Goal: Task Accomplishment & Management: Manage account settings

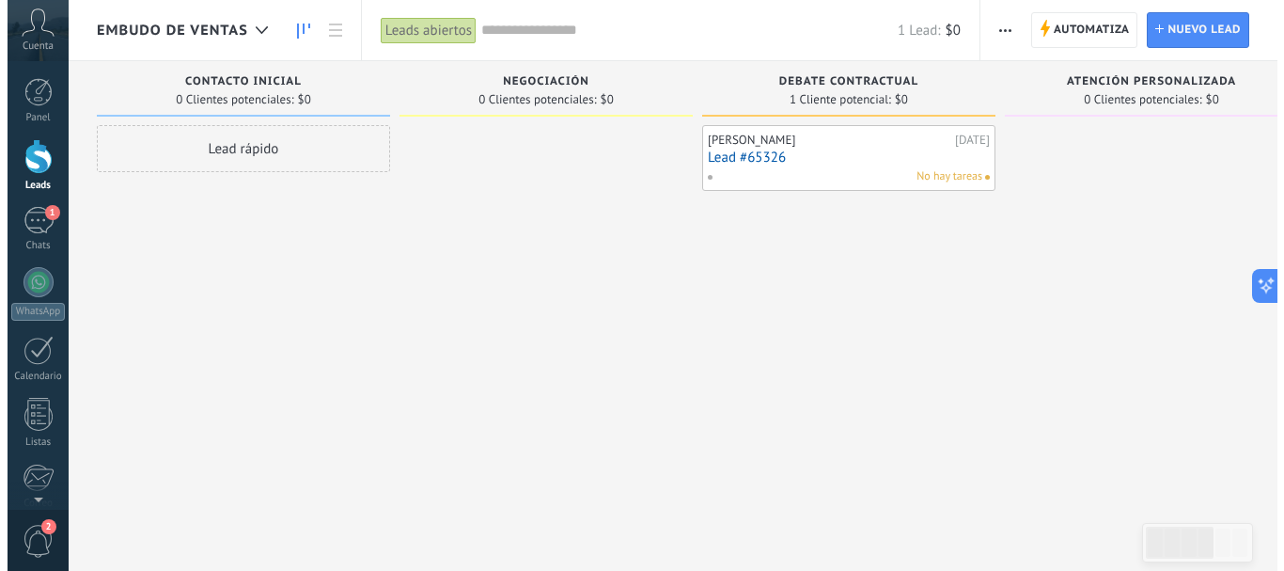
scroll to position [28, 0]
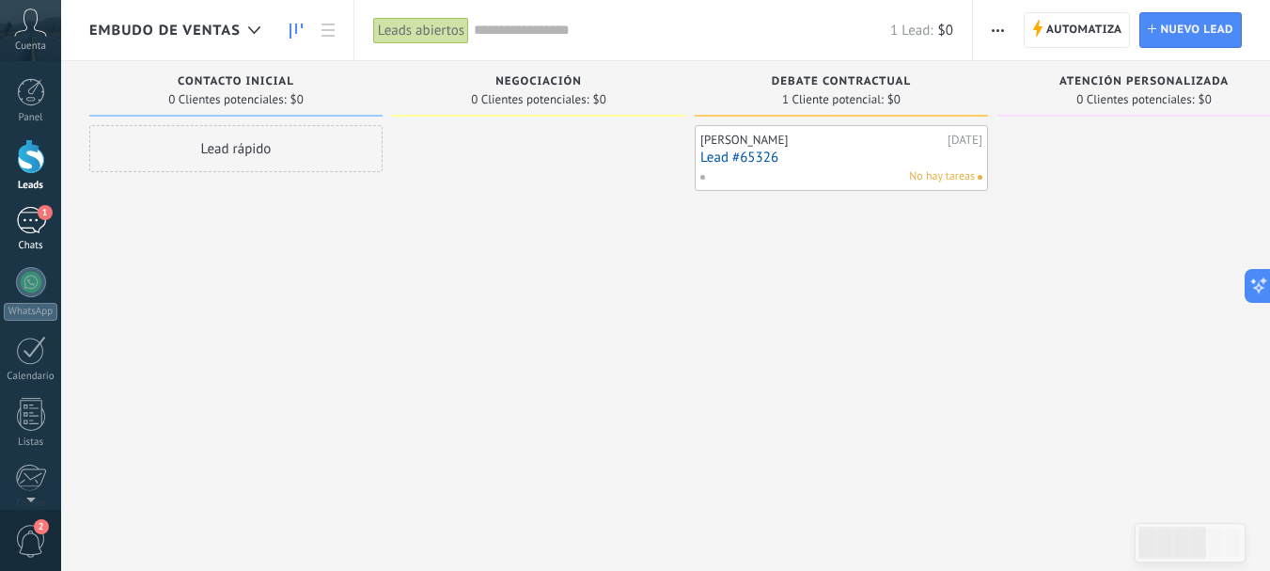
click at [41, 218] on div "1" at bounding box center [31, 220] width 30 height 27
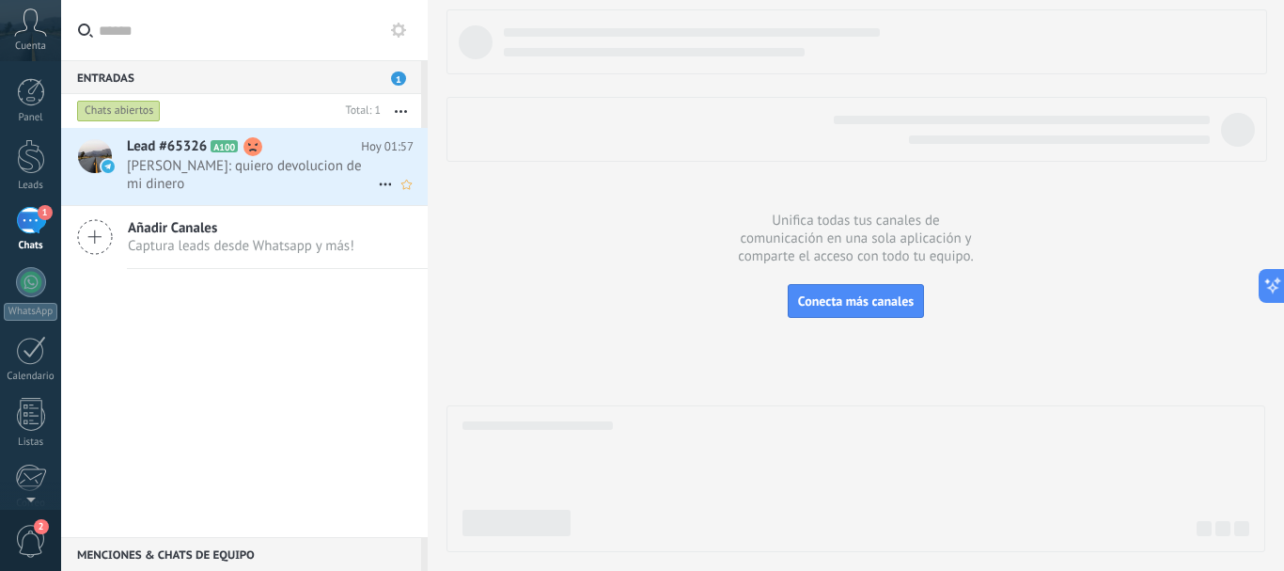
click at [235, 152] on h2 "Lead #65326 A100" at bounding box center [244, 146] width 234 height 19
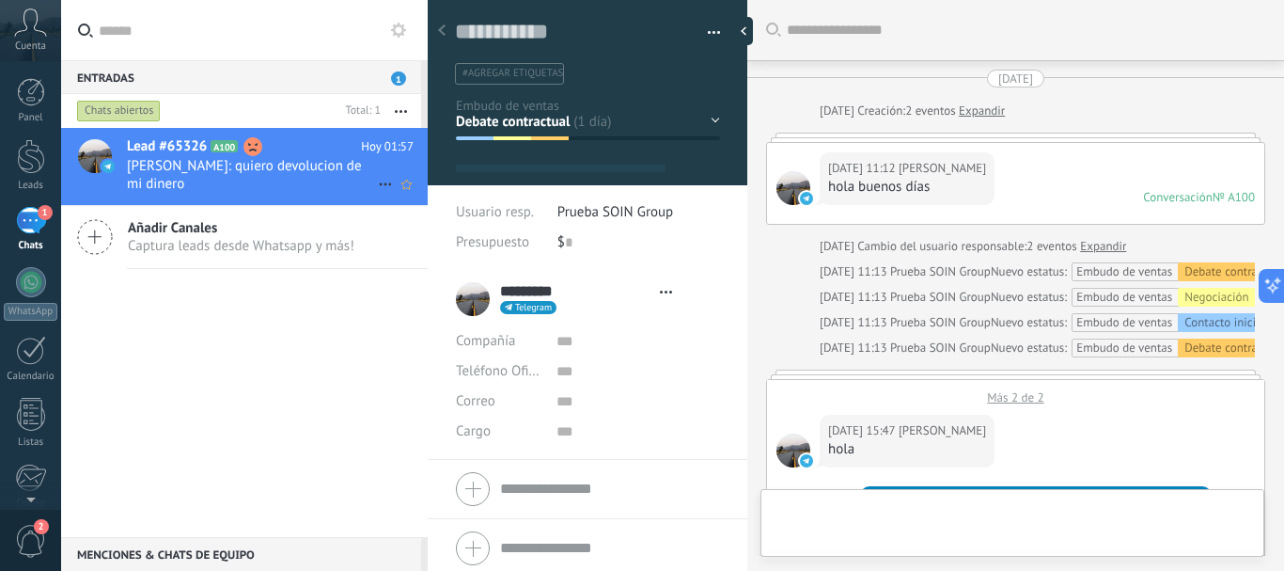
scroll to position [4211, 0]
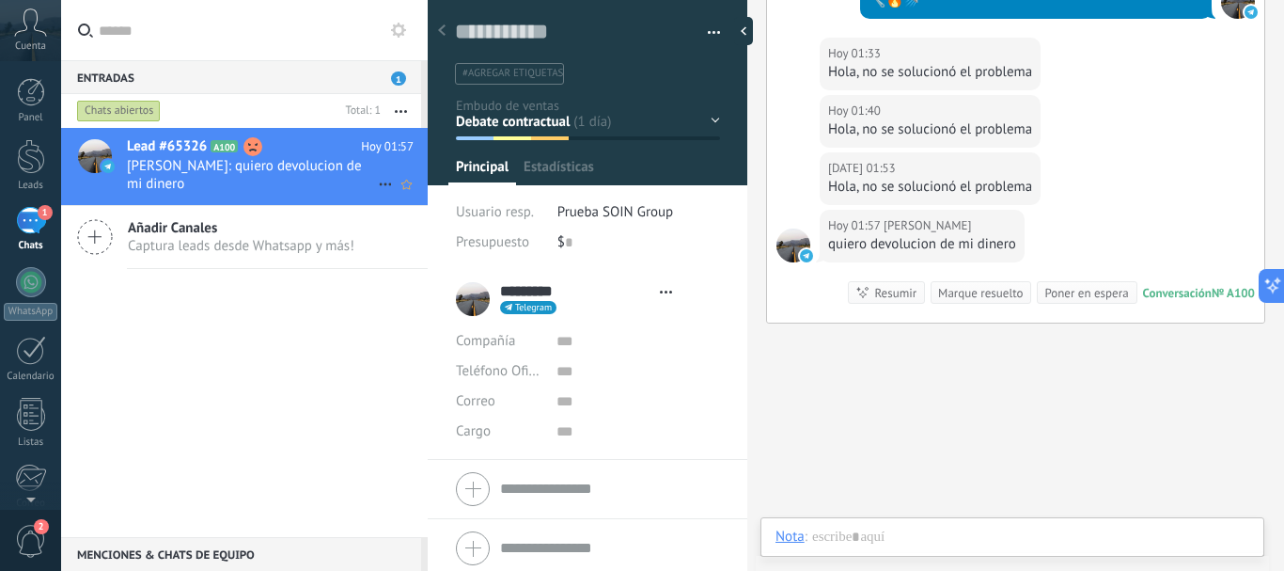
type textarea "**********"
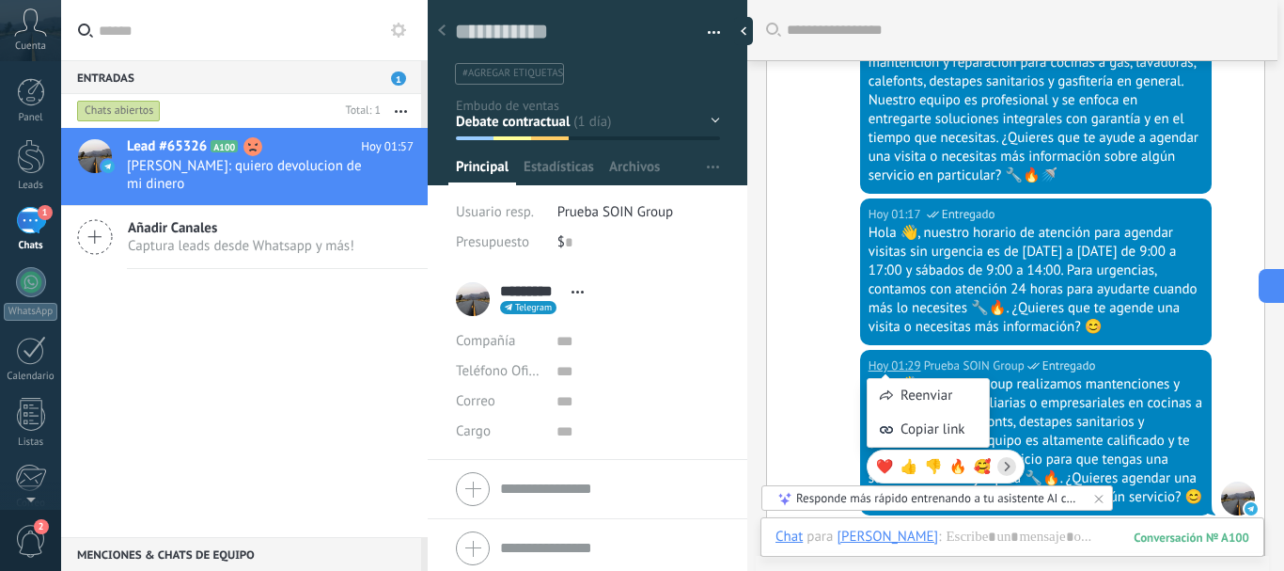
scroll to position [3365, 0]
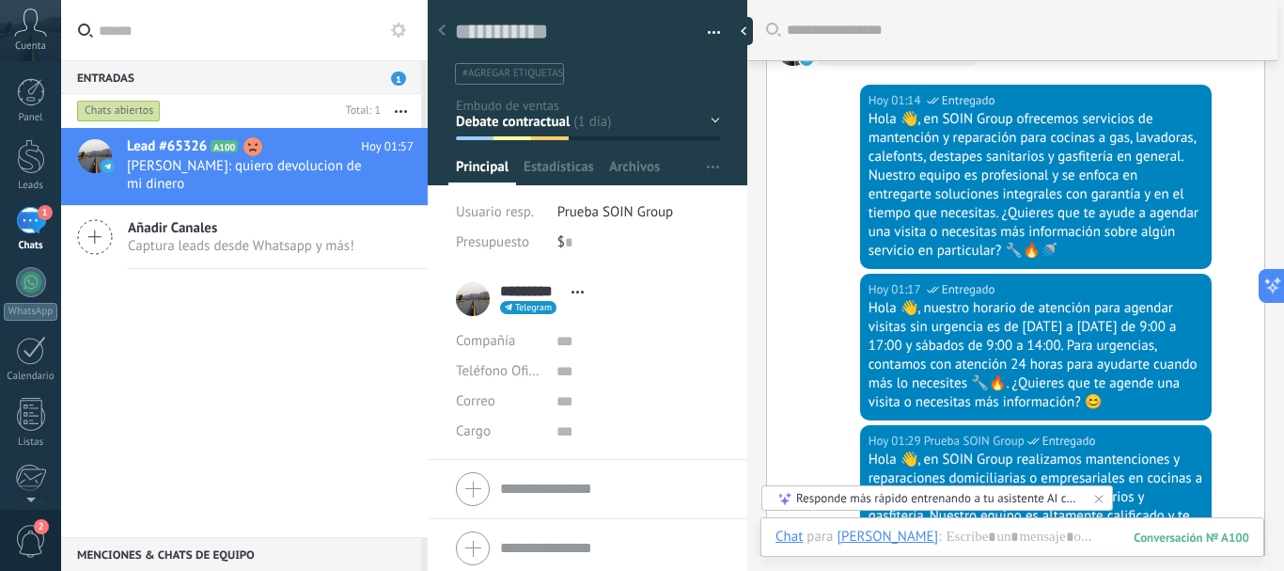
click at [819, 341] on div "[DATE] 01:17 Prueba SOIN Group Entregado Hola 👋, nuestro horario de atención pa…" at bounding box center [1015, 349] width 497 height 151
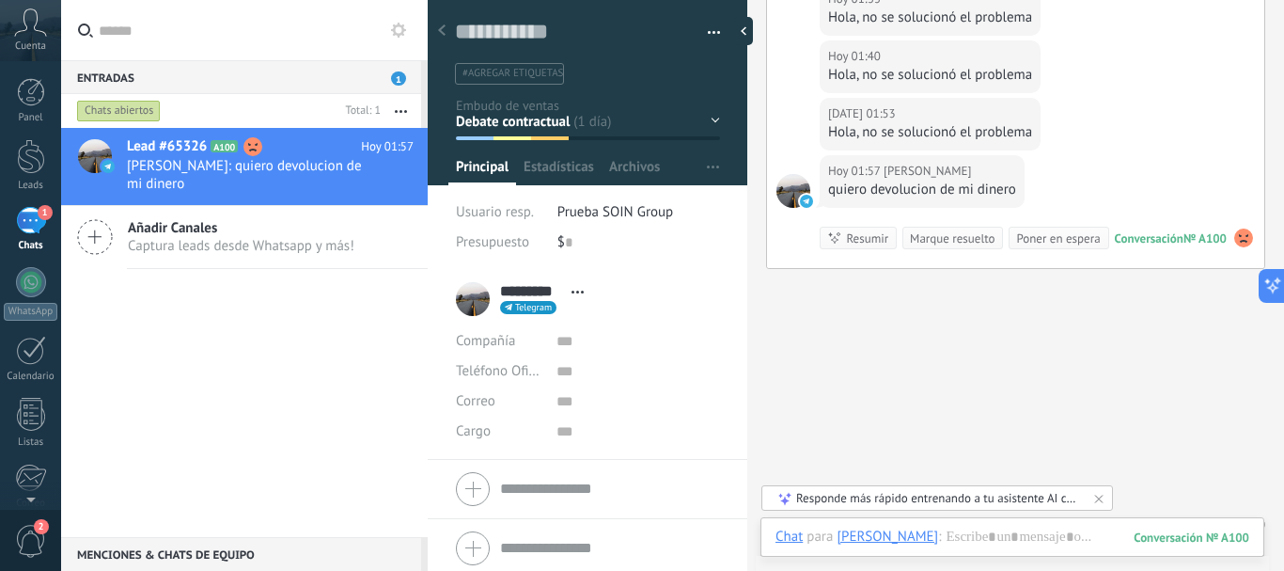
scroll to position [4311, 0]
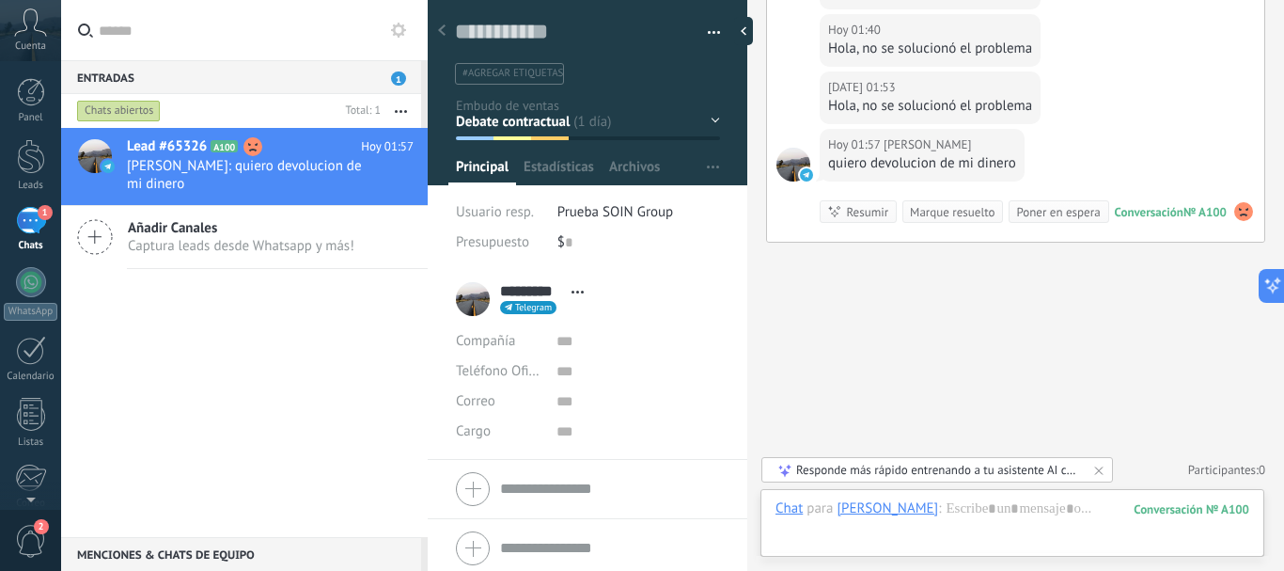
click at [1041, 164] on div "[DATE] 01:57 [PERSON_NAME] quiero devolucion de mi dinero Conversación № A100 C…" at bounding box center [1015, 185] width 497 height 113
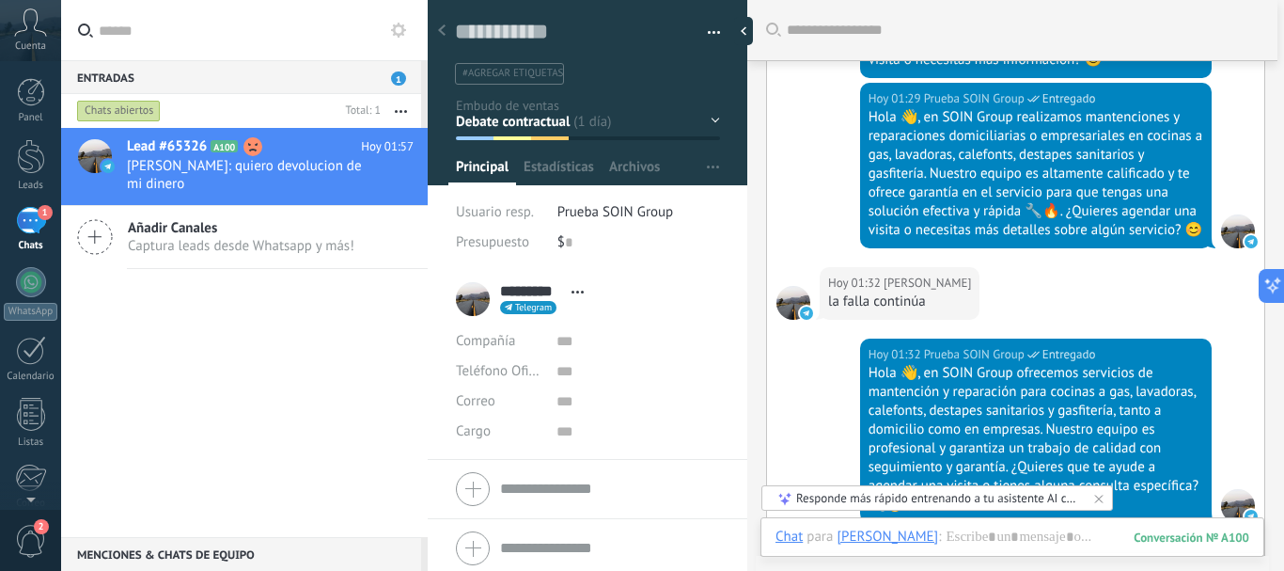
scroll to position [3653, 0]
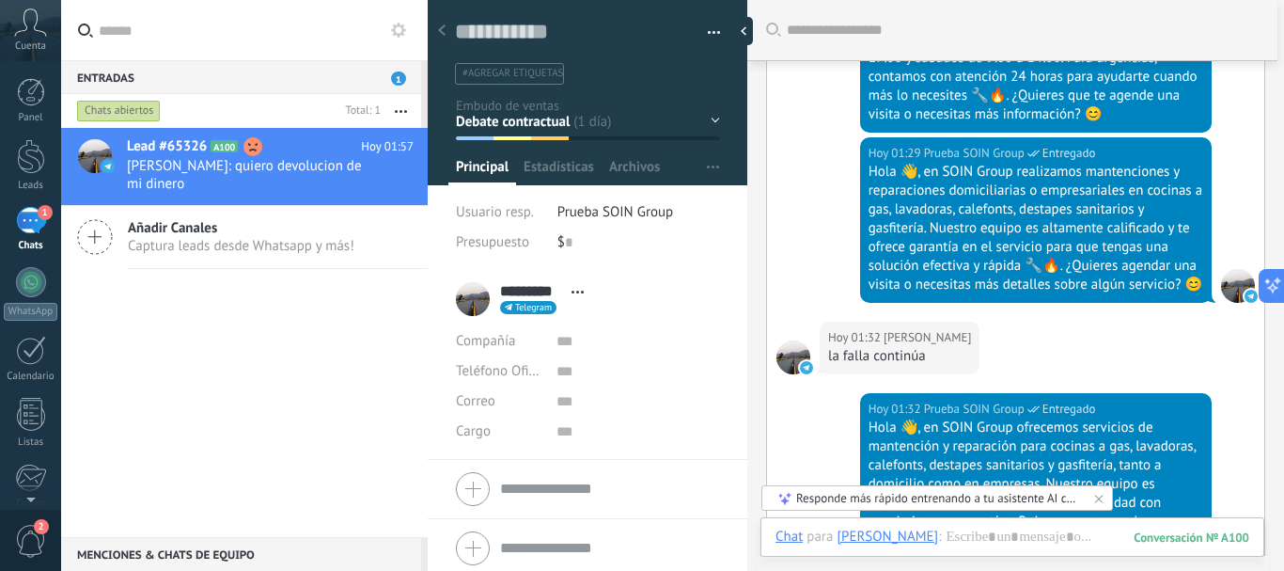
click at [806, 374] on img at bounding box center [806, 367] width 13 height 13
click at [580, 291] on icon at bounding box center [578, 291] width 12 height 3
click at [552, 317] on link "Abrir detalle" at bounding box center [514, 317] width 75 height 18
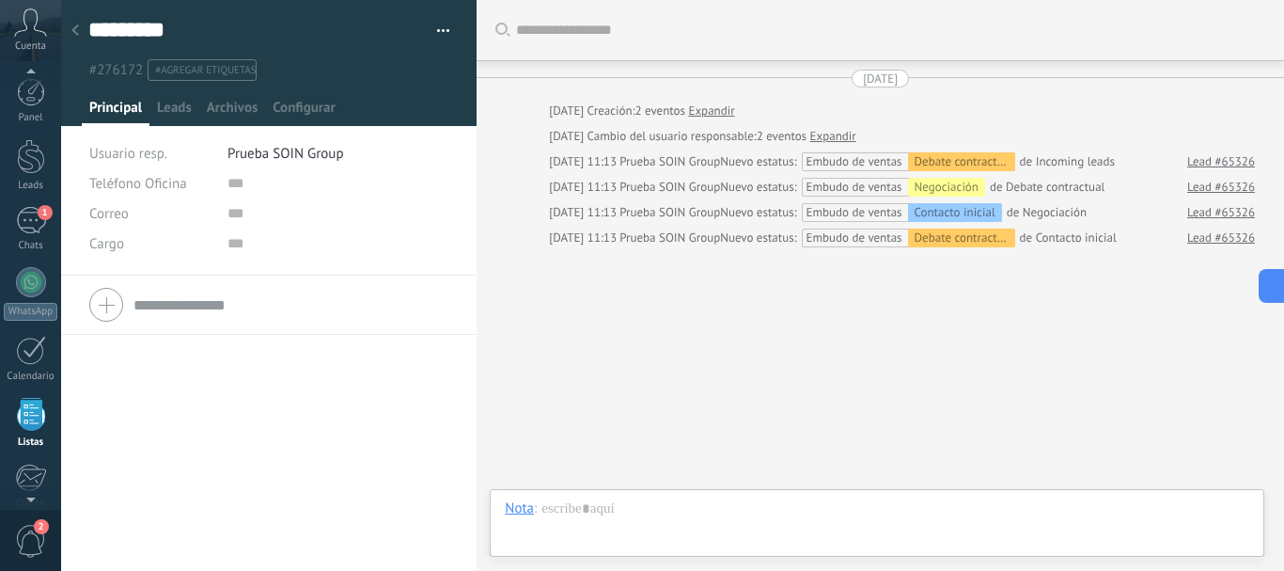
scroll to position [5, 0]
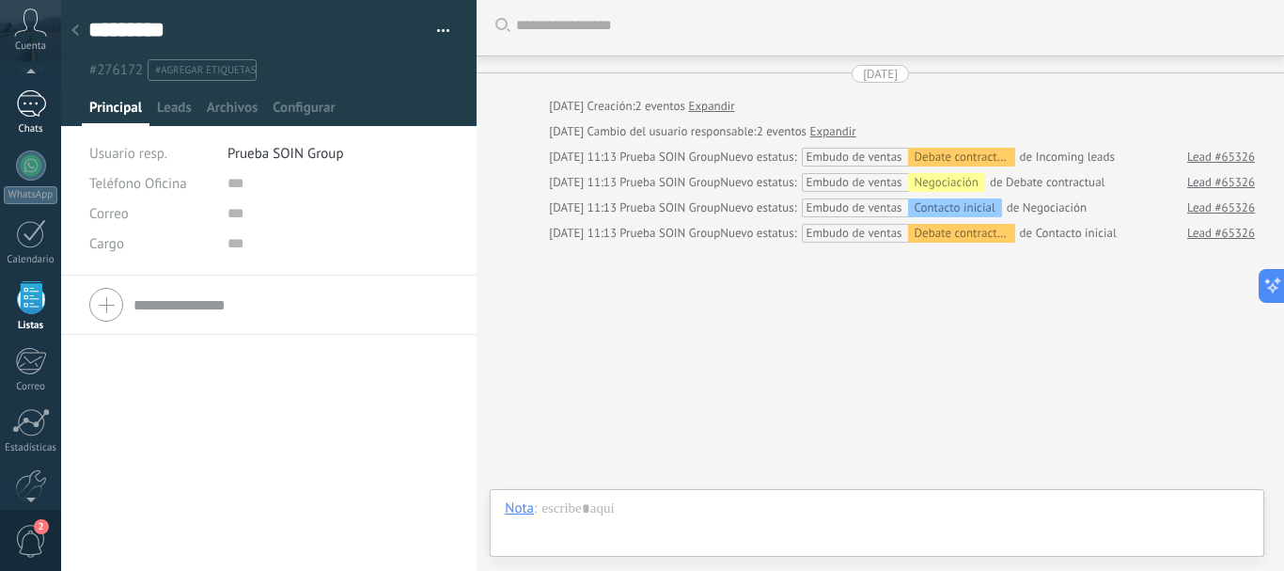
click at [31, 114] on div "1" at bounding box center [31, 103] width 30 height 27
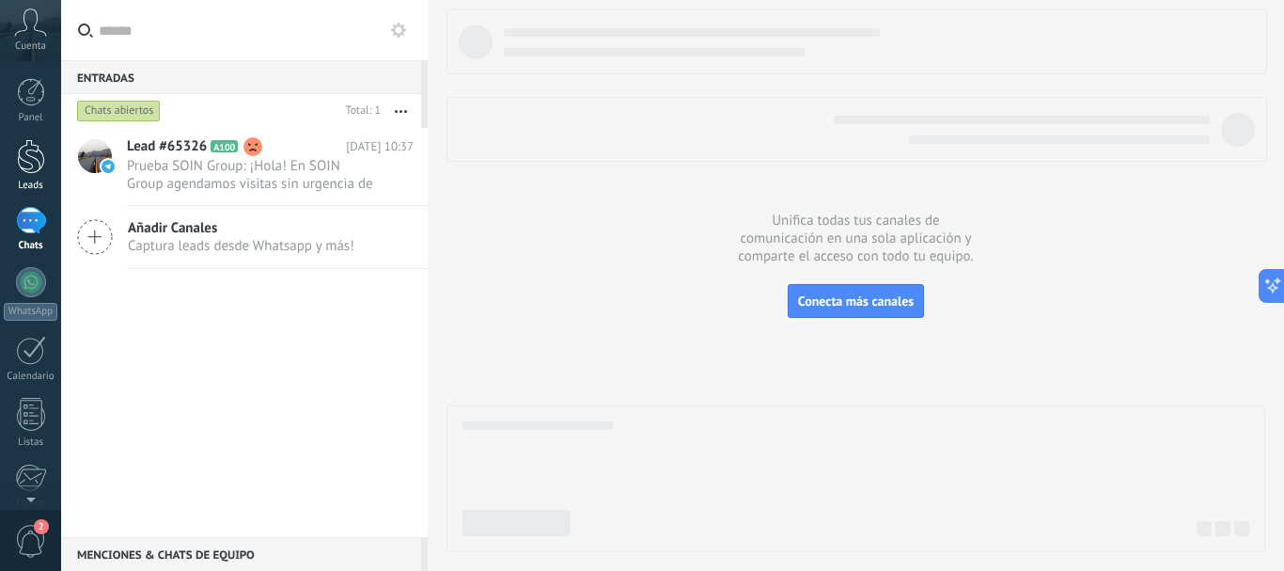
click at [26, 170] on div at bounding box center [31, 156] width 28 height 35
